Goal: Navigation & Orientation: Find specific page/section

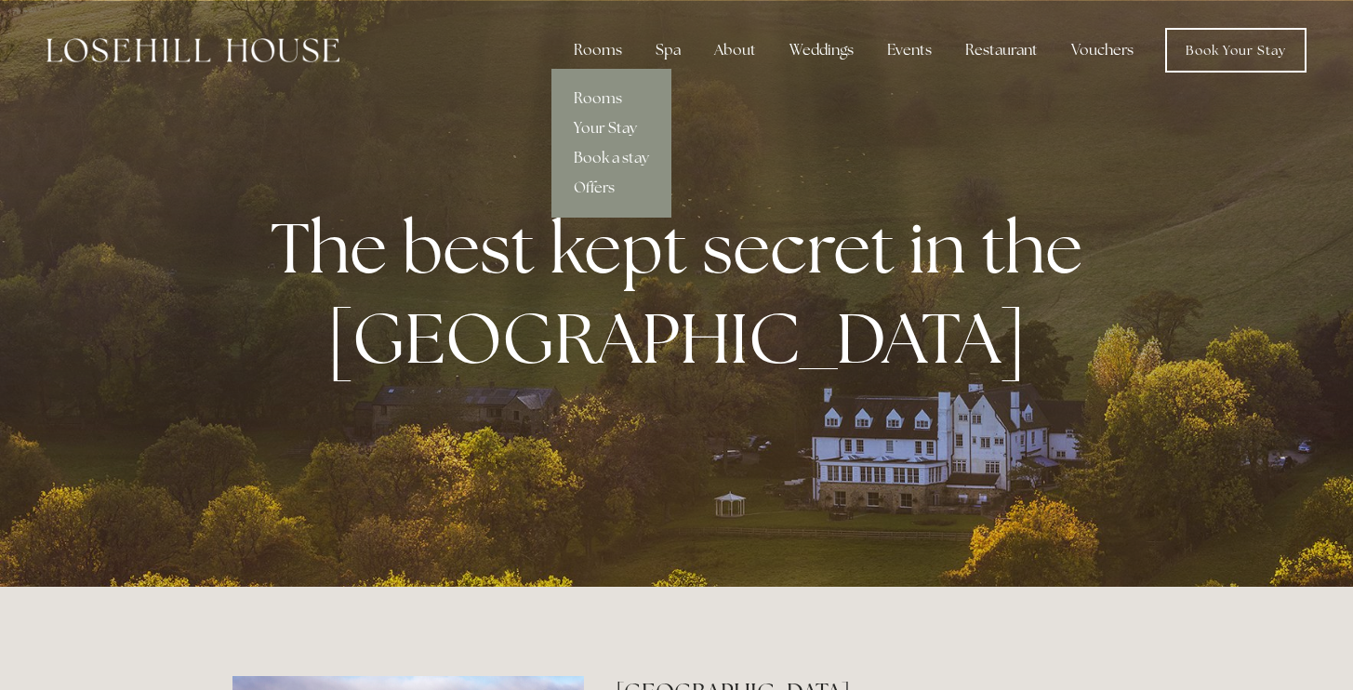
click at [597, 126] on link "Your Stay" at bounding box center [612, 128] width 120 height 30
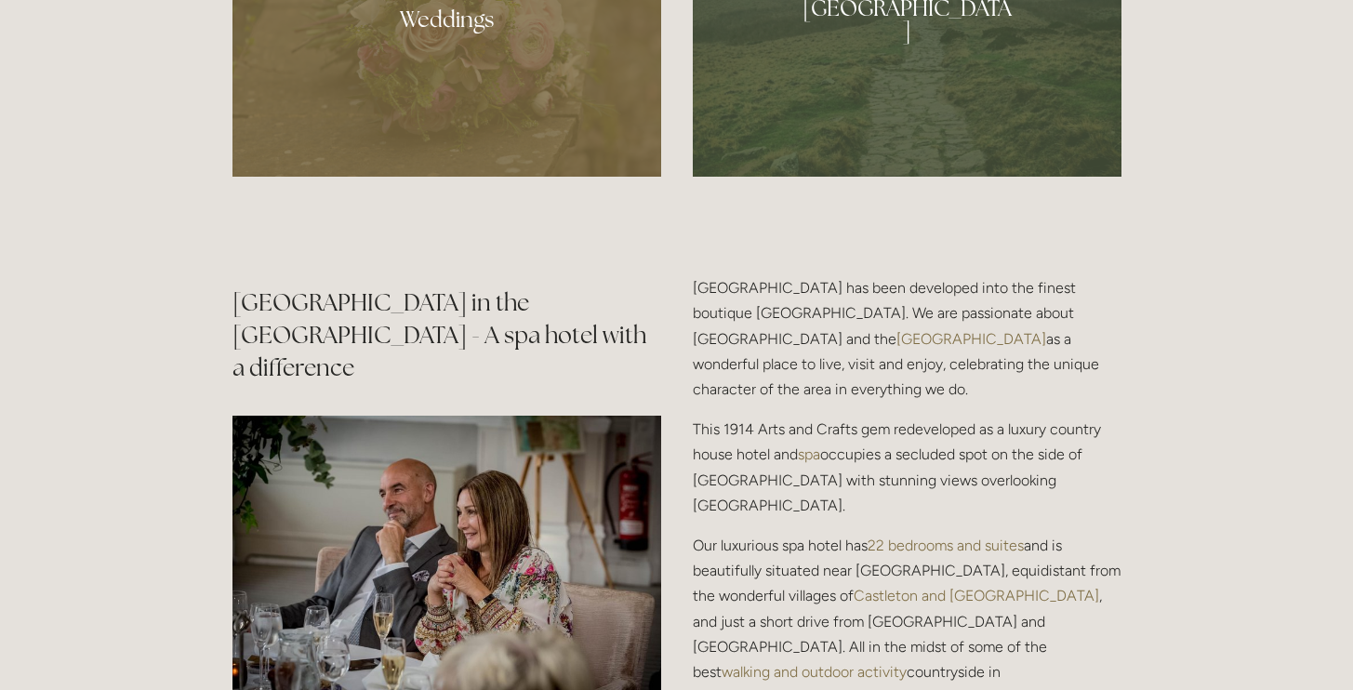
scroll to position [2214, 0]
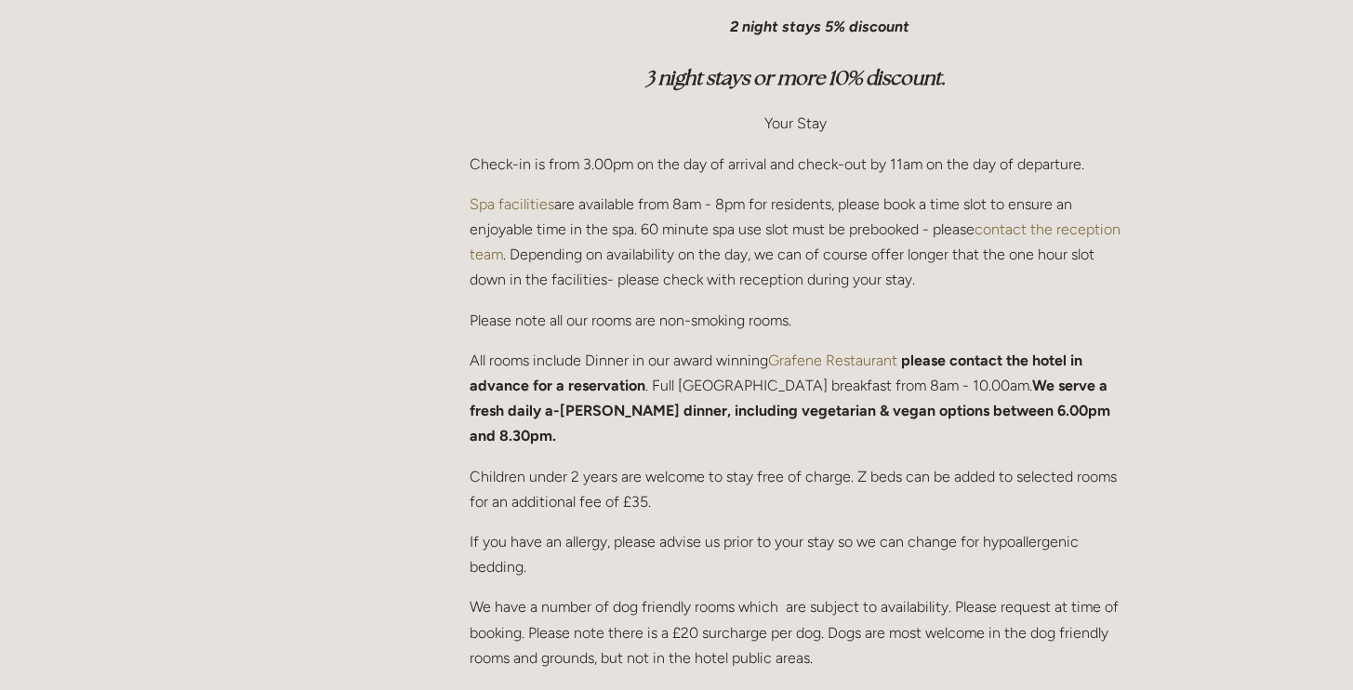
scroll to position [700, 0]
